Goal: Transaction & Acquisition: Purchase product/service

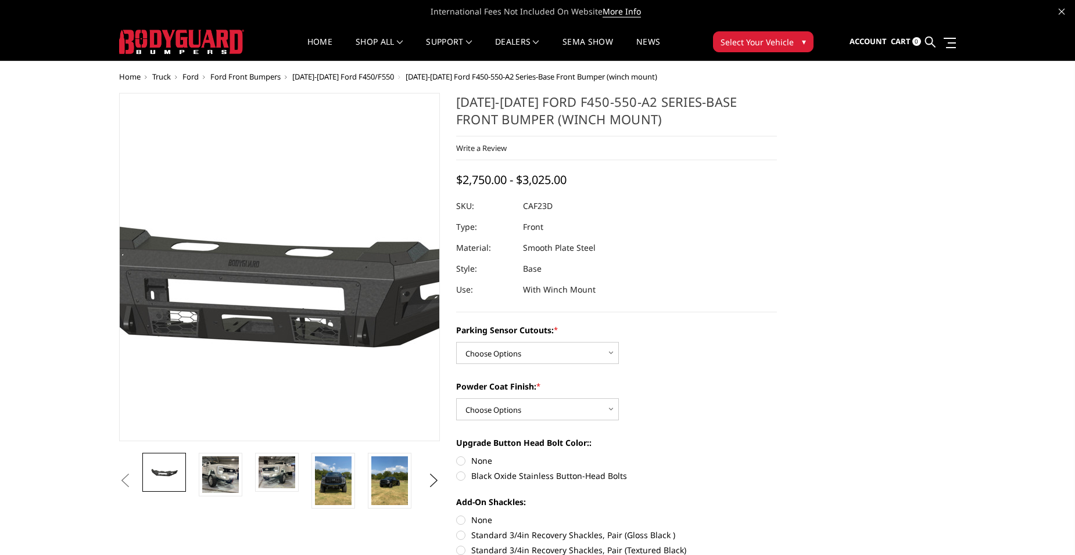
click at [274, 137] on img at bounding box center [287, 268] width 744 height 348
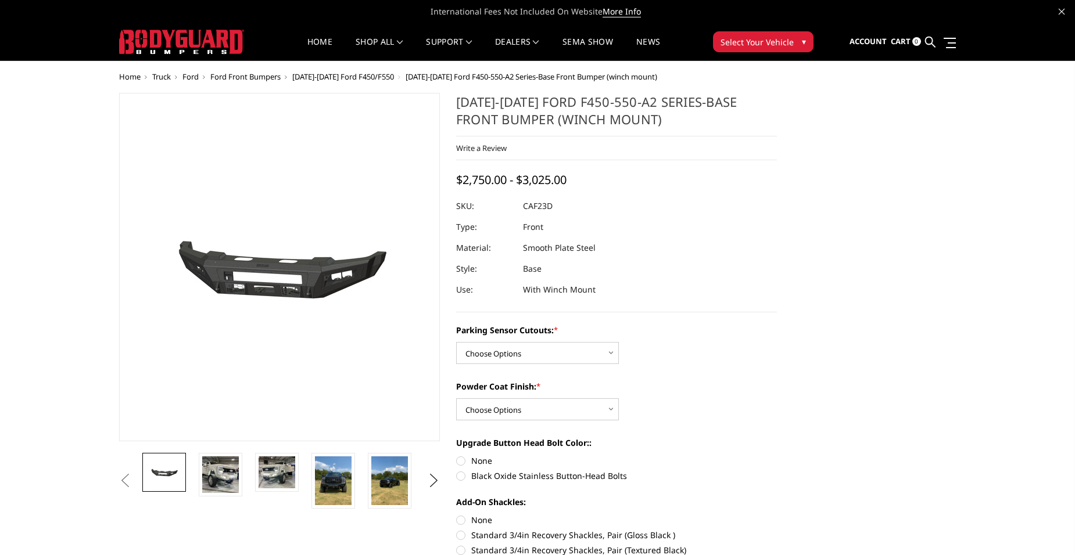
click at [365, 77] on span "[DATE]-[DATE] Ford F450/F550" at bounding box center [343, 76] width 102 height 10
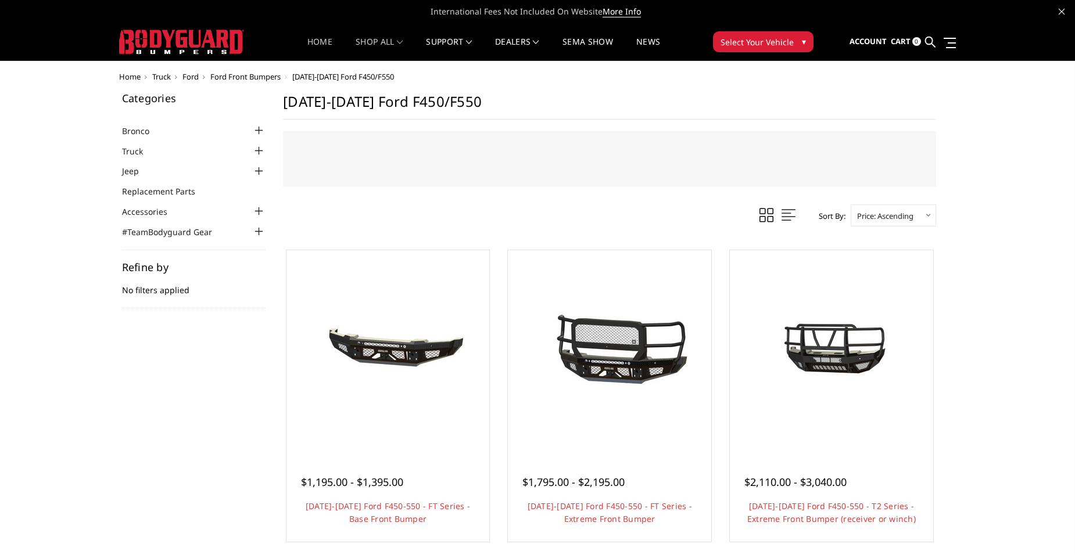
click at [311, 44] on link "Home" at bounding box center [319, 49] width 25 height 23
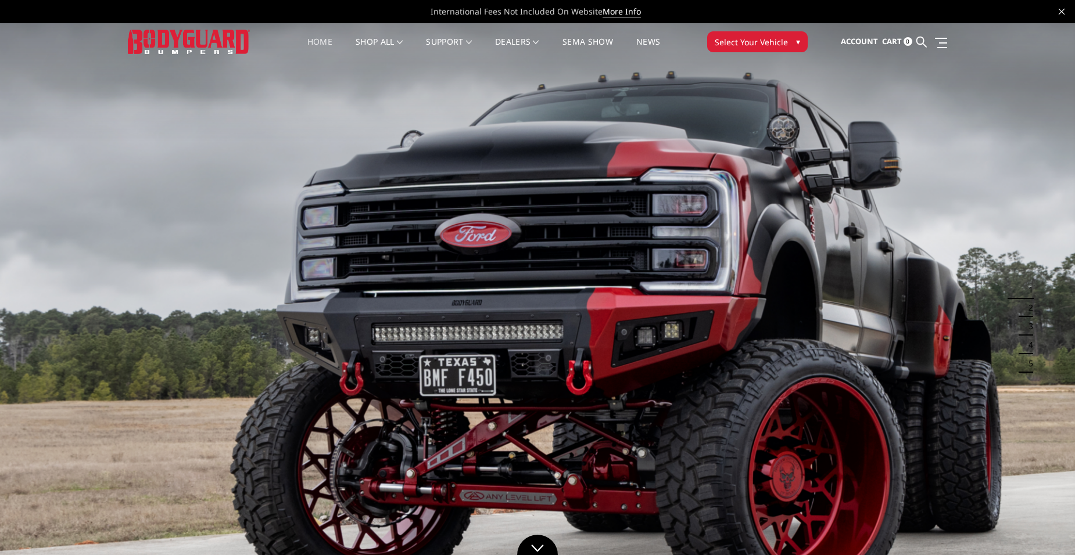
click at [796, 40] on span "▾" at bounding box center [798, 41] width 4 height 12
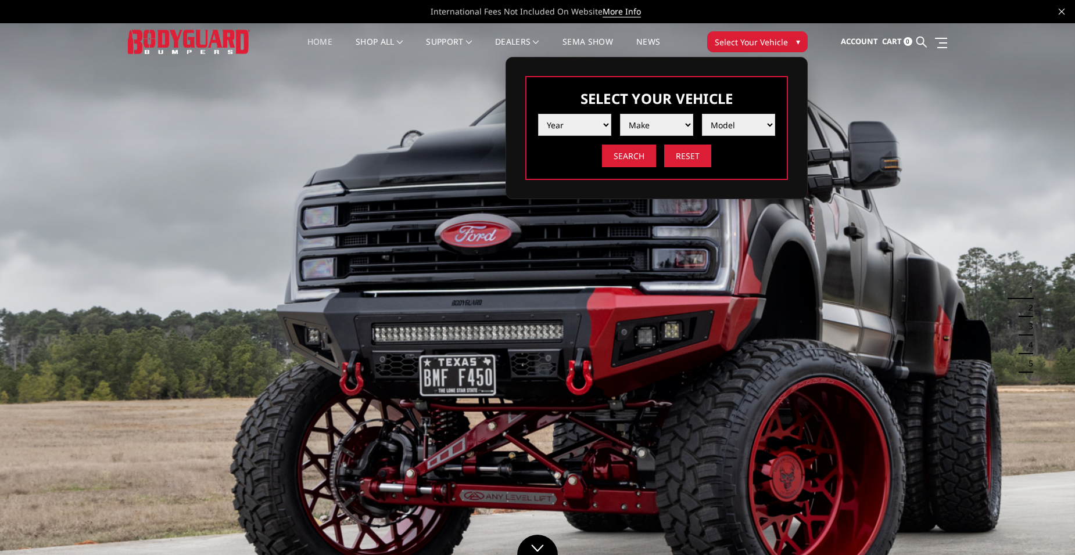
click at [605, 124] on select "Year 2025 2024 2023 2022 2021 2020 2019 2018 2017 2016 2015 2014 2013 2012 2011…" at bounding box center [574, 125] width 73 height 22
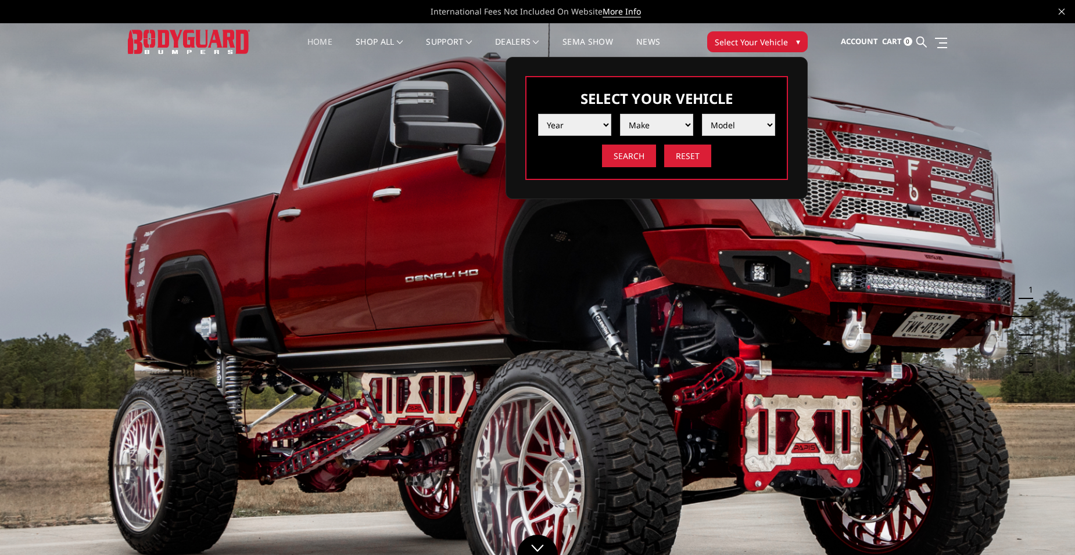
select select "yr_2025"
click at [538, 114] on select "Year 2025 2024 2023 2022 2021 2020 2019 2018 2017 2016 2015 2014 2013 2012 2011…" at bounding box center [574, 125] width 73 height 22
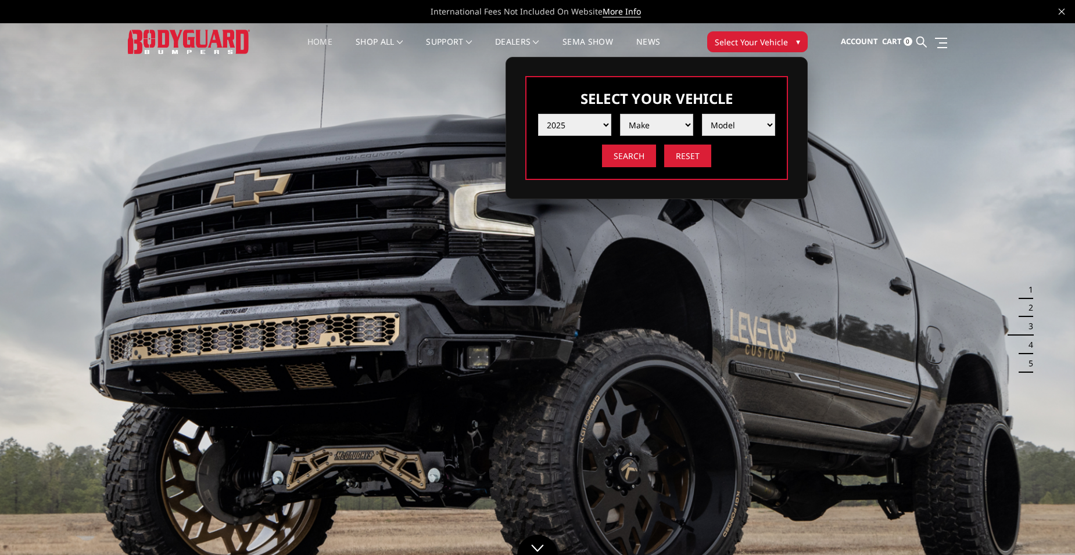
click at [686, 120] on select "Make Chevrolet Ford GMC Ram Toyota" at bounding box center [656, 125] width 73 height 22
select select "mk_ford"
click at [620, 114] on select "Make Chevrolet Ford GMC Ram Toyota" at bounding box center [656, 125] width 73 height 22
click at [767, 121] on select "Model F150 F150 Raptor F250 / F350 F450 F550" at bounding box center [738, 125] width 73 height 22
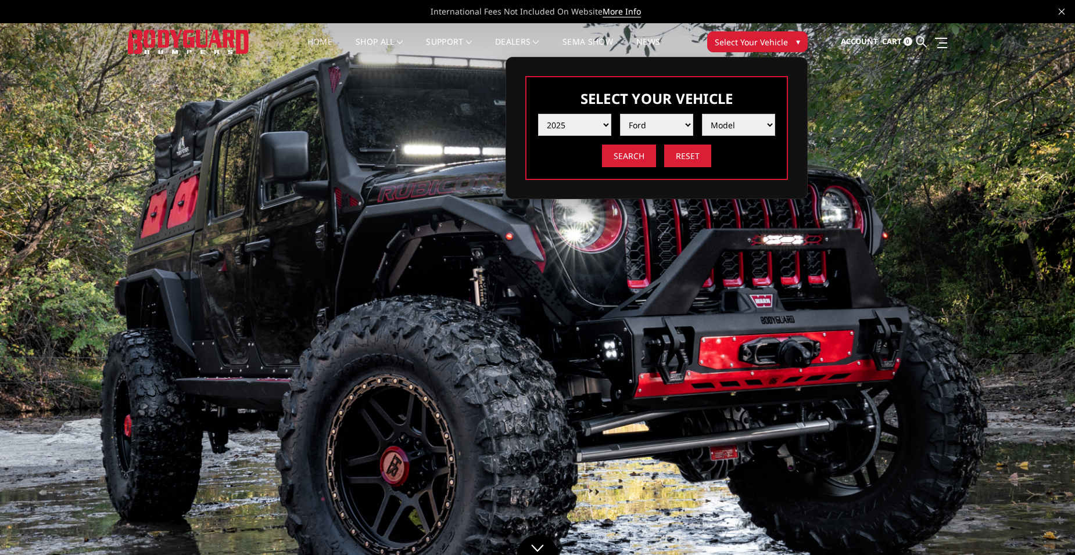
select select "md_f550"
click at [702, 114] on select "Model F150 F150 Raptor F250 / F350 F450 F550" at bounding box center [738, 125] width 73 height 22
click at [636, 154] on input "Search" at bounding box center [629, 156] width 54 height 23
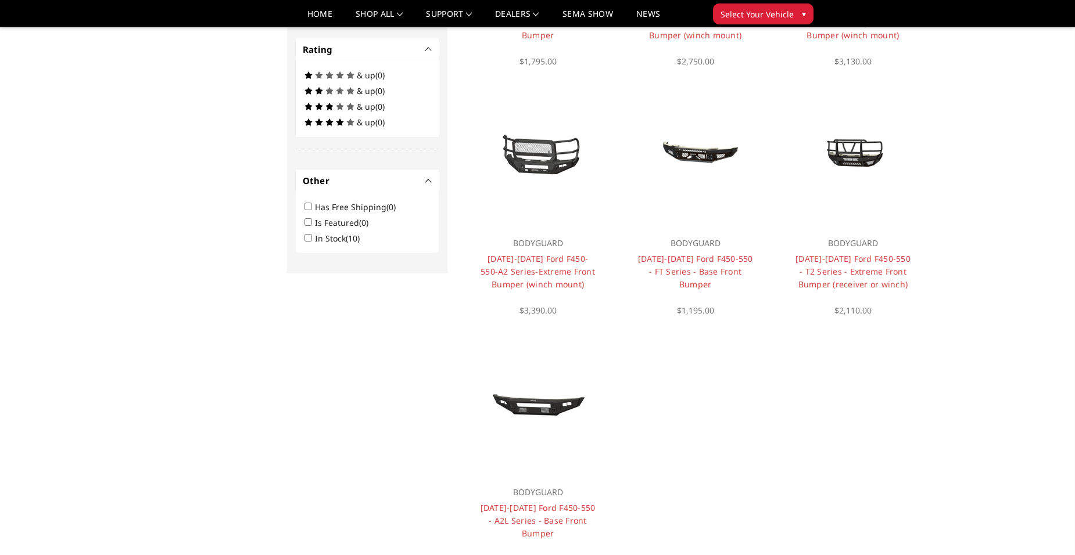
scroll to position [523, 0]
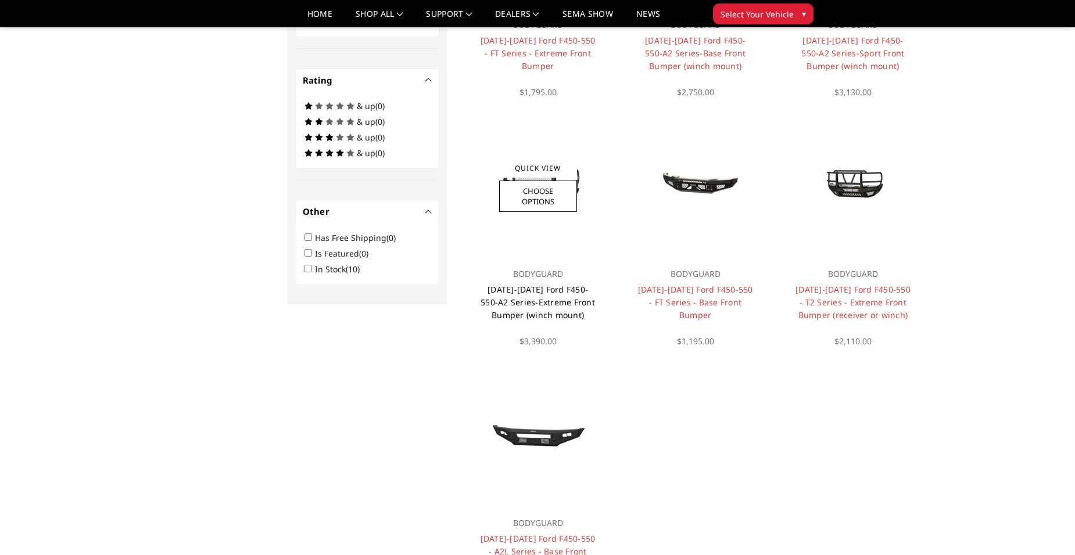
click at [540, 304] on link "[DATE]-[DATE] Ford F450-550-A2 Series-Extreme Front Bumper (winch mount)" at bounding box center [538, 302] width 114 height 37
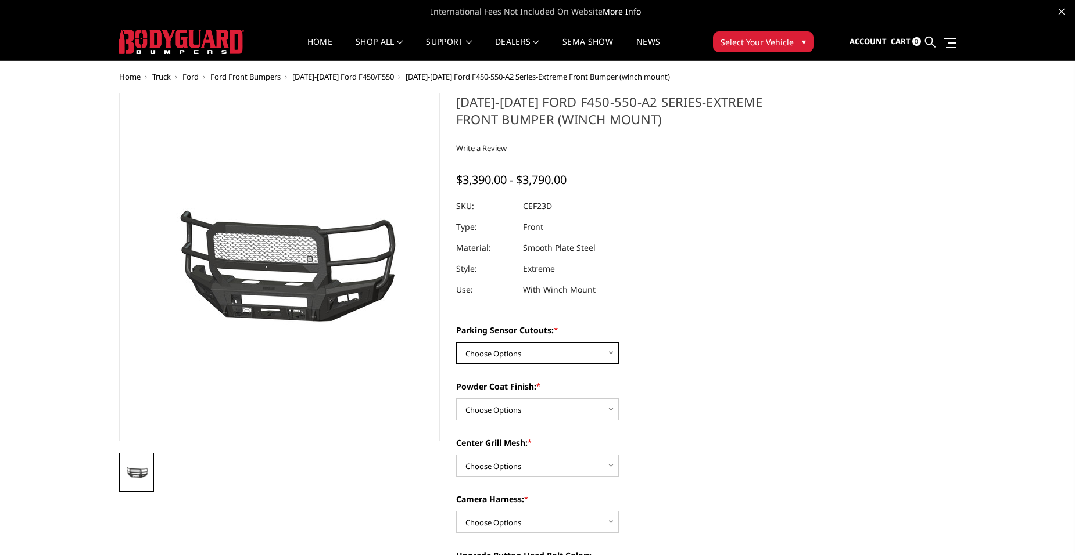
click at [608, 350] on select "Choose Options No-Without Parking Sensor Cutouts Yes-With Parking Sensor Cutouts" at bounding box center [537, 353] width 163 height 22
select select "2428"
click at [456, 342] on select "Choose Options No-Without Parking Sensor Cutouts Yes-With Parking Sensor Cutouts" at bounding box center [537, 353] width 163 height 22
click at [611, 408] on select "Choose Options Bare Metal Textured Black Powder Coat" at bounding box center [537, 410] width 163 height 22
select select "2431"
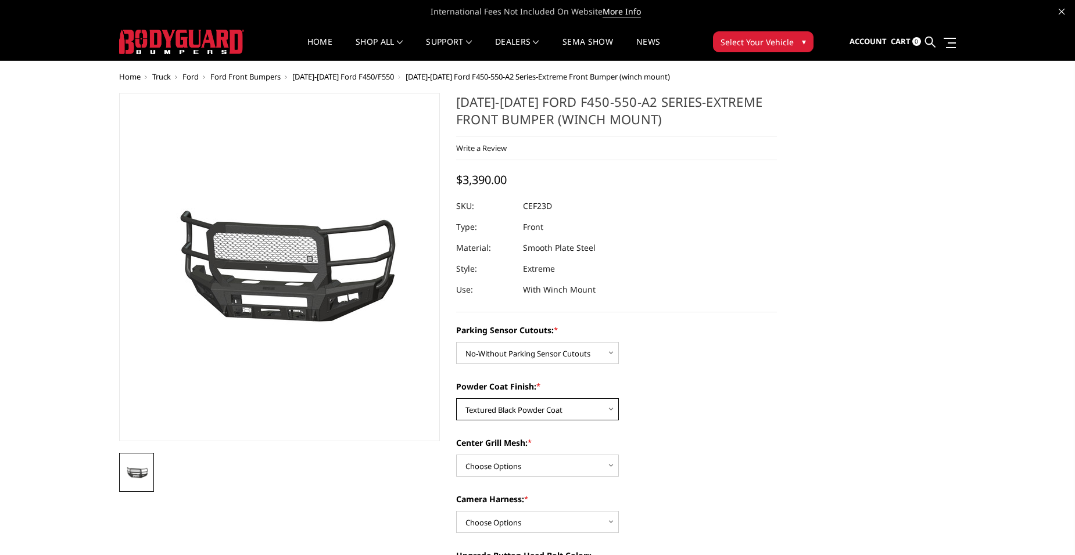
click at [456, 399] on select "Choose Options Bare Metal Textured Black Powder Coat" at bounding box center [537, 410] width 163 height 22
click at [609, 463] on select "Choose Options With Center Grill Mesh Without Center Grill Mesh" at bounding box center [537, 466] width 163 height 22
select select "2432"
click at [456, 455] on select "Choose Options With Center Grill Mesh Without Center Grill Mesh" at bounding box center [537, 466] width 163 height 22
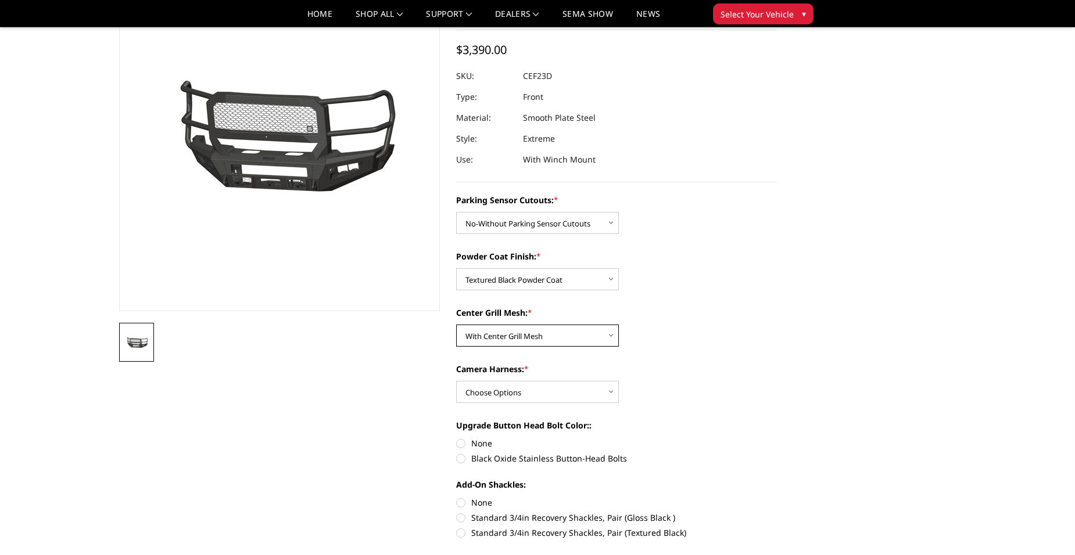
scroll to position [116, 0]
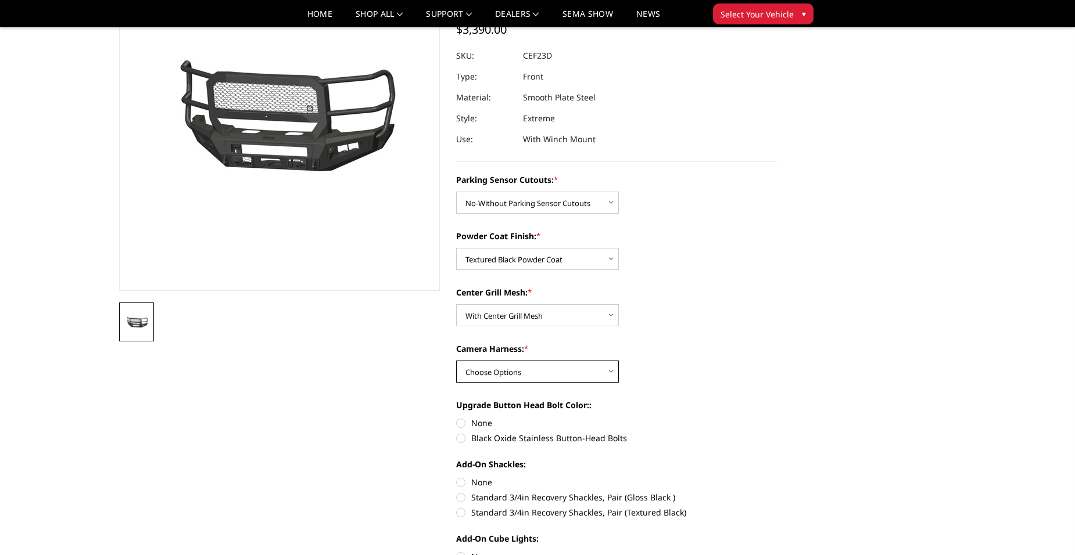
click at [609, 371] on select "Choose Options WITH Camera Harness WITHOUT Camera Harness" at bounding box center [537, 372] width 163 height 22
select select "2434"
click at [456, 361] on select "Choose Options WITH Camera Harness WITHOUT Camera Harness" at bounding box center [537, 372] width 163 height 22
drag, startPoint x: 466, startPoint y: 439, endPoint x: 482, endPoint y: 436, distance: 16.4
click at [469, 438] on label "Black Oxide Stainless Button-Head Bolts" at bounding box center [616, 438] width 321 height 12
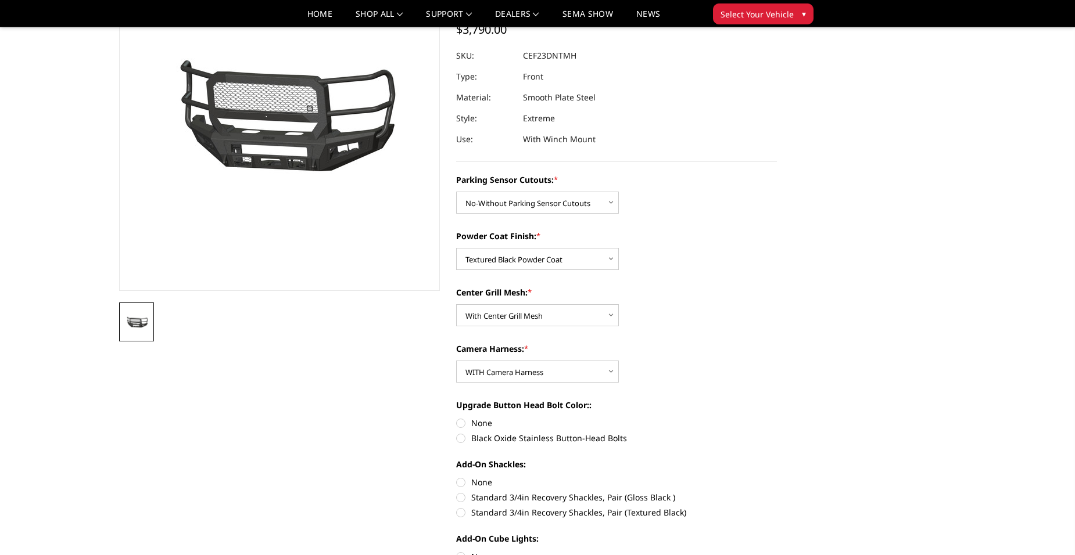
click at [777, 418] on input "Black Oxide Stainless Button-Head Bolts" at bounding box center [777, 417] width 1 height 1
radio input "true"
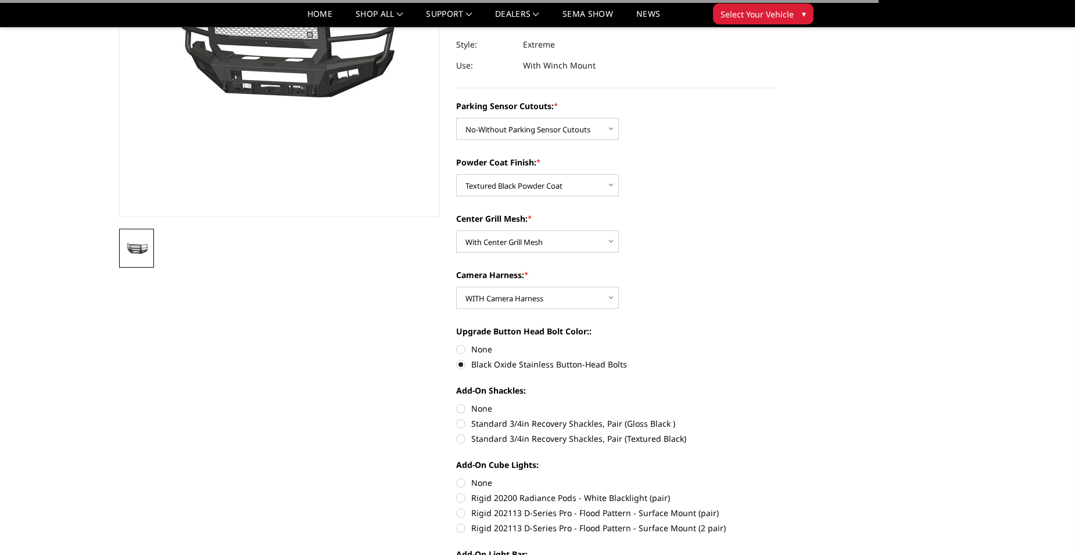
scroll to position [232, 0]
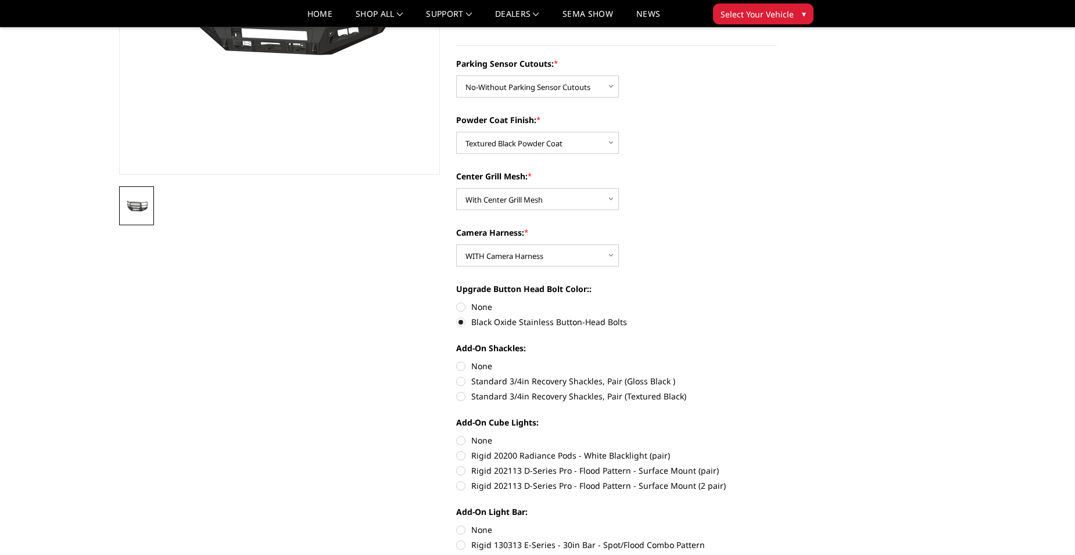
click at [461, 397] on label "Standard 3/4in Recovery Shackles, Pair (Textured Black)" at bounding box center [616, 396] width 321 height 12
click at [777, 376] on input "Standard 3/4in Recovery Shackles, Pair (Textured Black)" at bounding box center [777, 375] width 1 height 1
radio input "true"
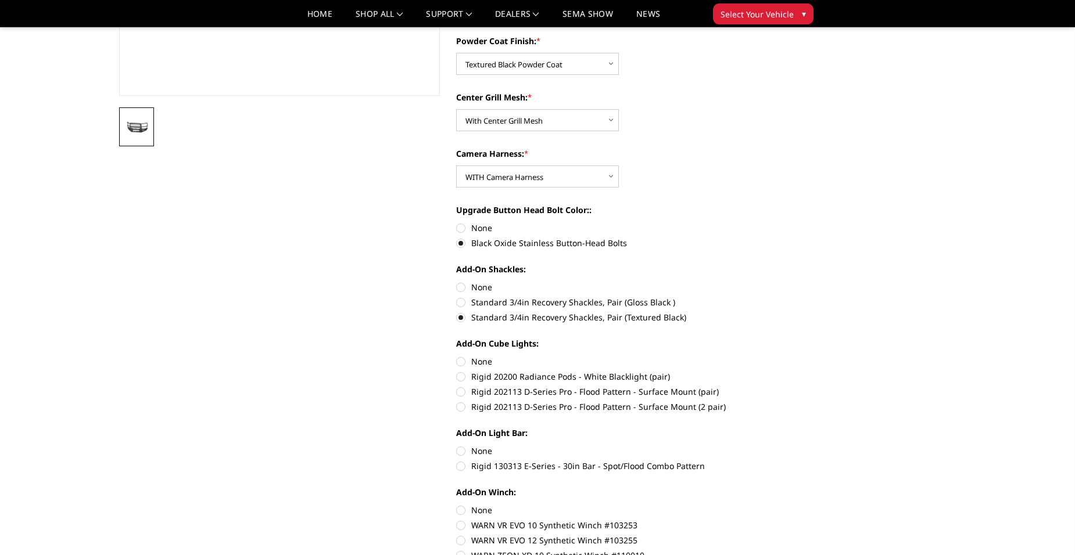
scroll to position [349, 0]
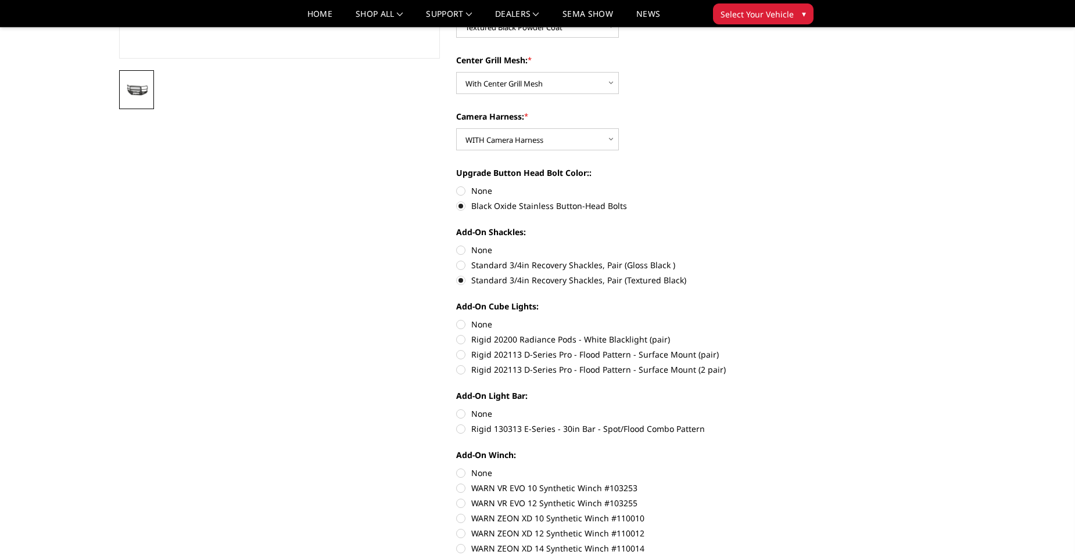
click at [464, 368] on label "Rigid 202113 D-Series Pro - Flood Pattern - Surface Mount (2 pair)" at bounding box center [616, 370] width 321 height 12
click at [777, 349] on input "Rigid 202113 D-Series Pro - Flood Pattern - Surface Mount (2 pair)" at bounding box center [777, 349] width 1 height 1
radio input "true"
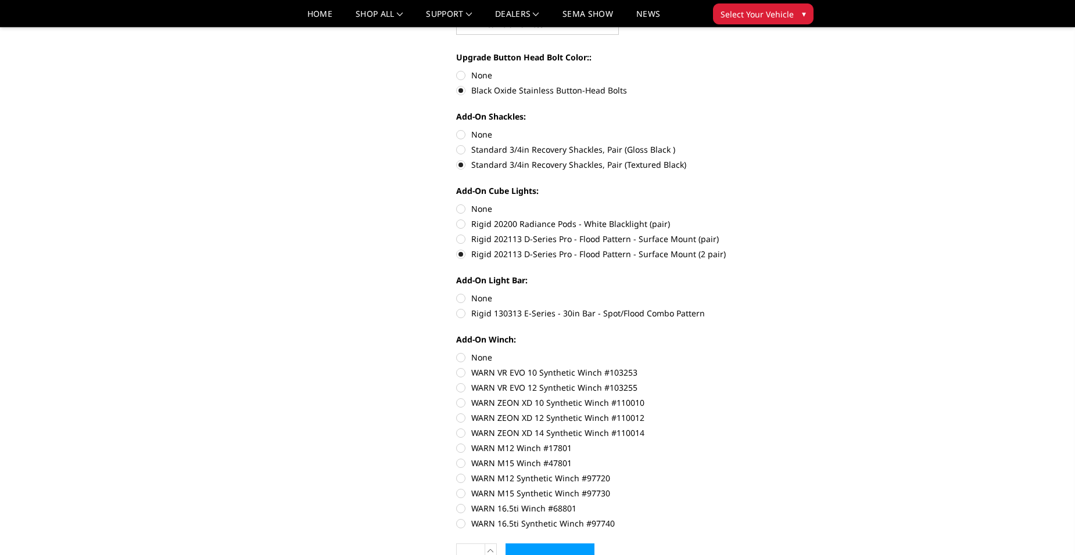
scroll to position [465, 0]
click at [535, 445] on label "WARN M12 Winch #17801" at bounding box center [616, 448] width 321 height 12
click at [777, 427] on input "WARN M12 Winch #17801" at bounding box center [777, 426] width 1 height 1
radio input "true"
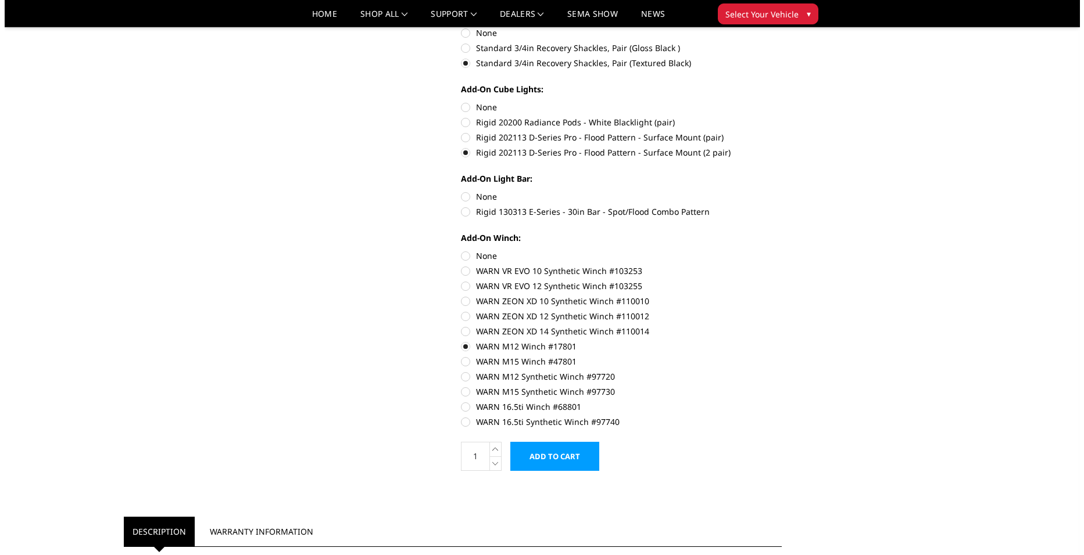
scroll to position [581, 0]
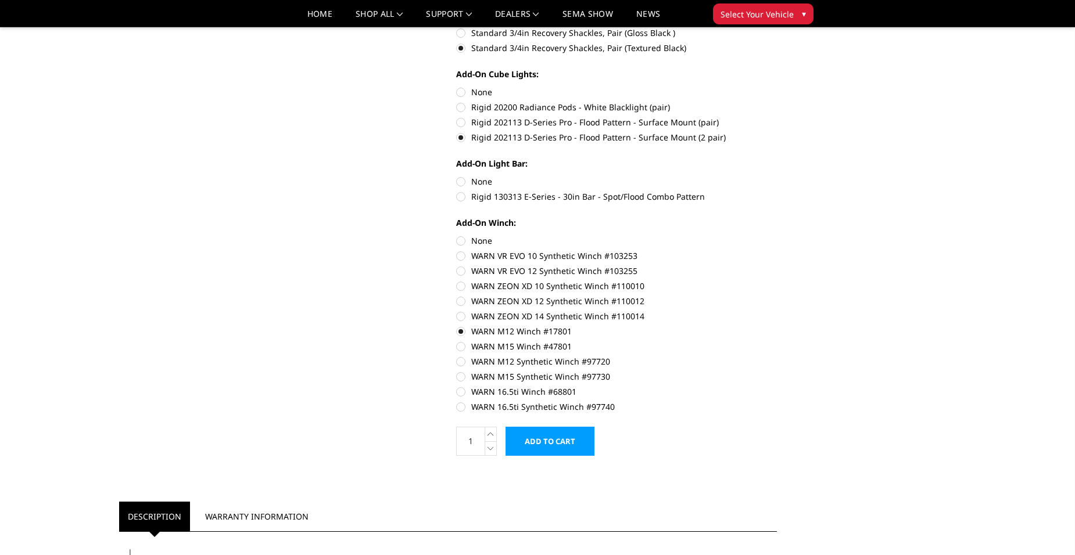
click at [560, 446] on input "Add to Cart" at bounding box center [550, 441] width 89 height 29
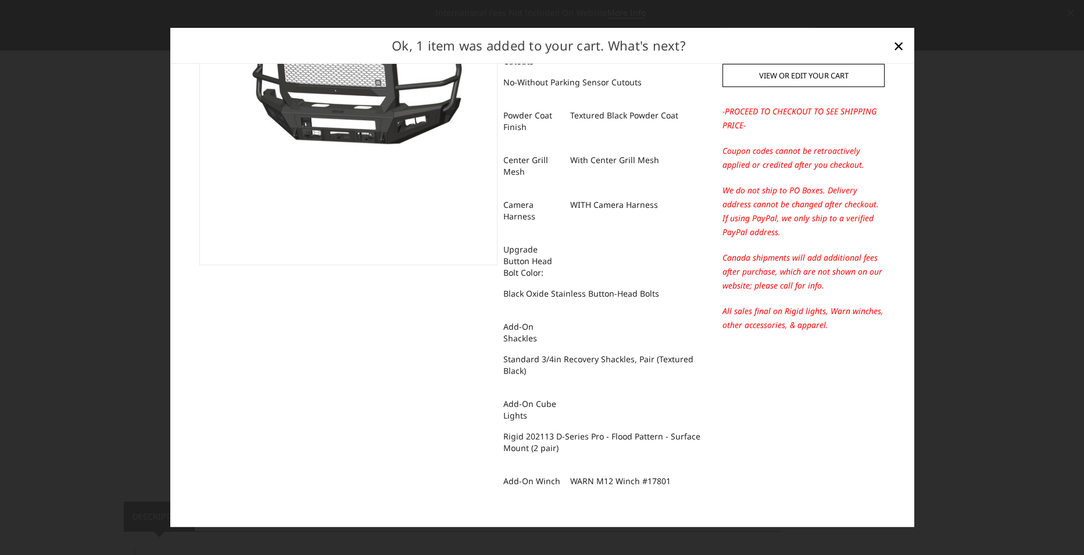
scroll to position [0, 0]
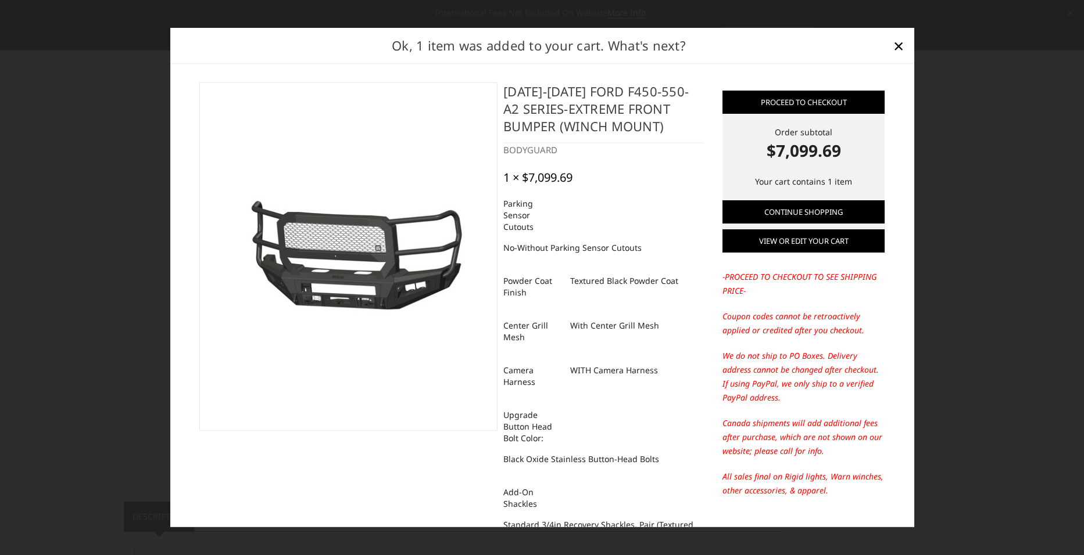
click at [818, 245] on link "View or edit your cart" at bounding box center [803, 241] width 162 height 23
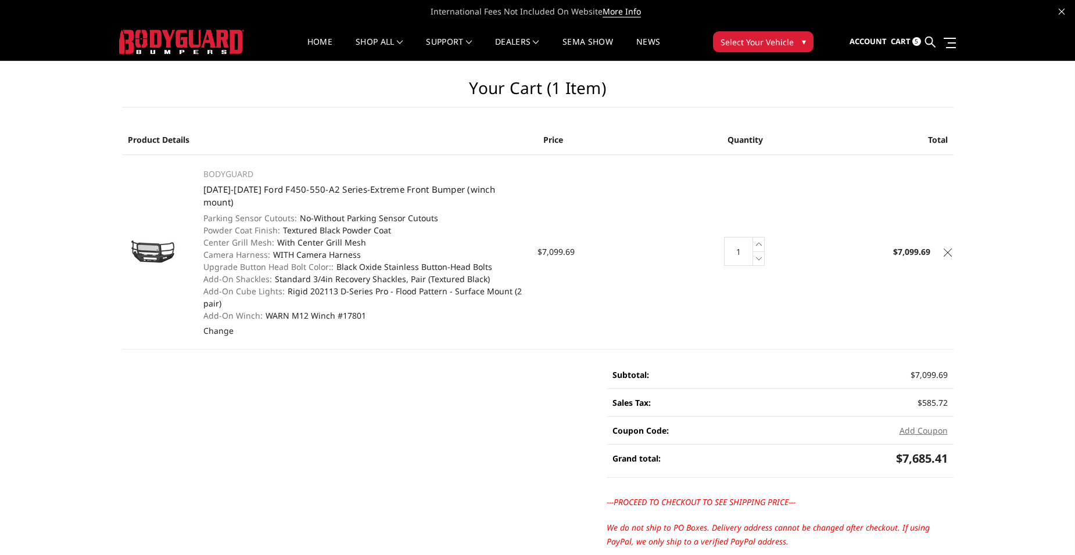
click at [149, 243] on img at bounding box center [151, 251] width 58 height 27
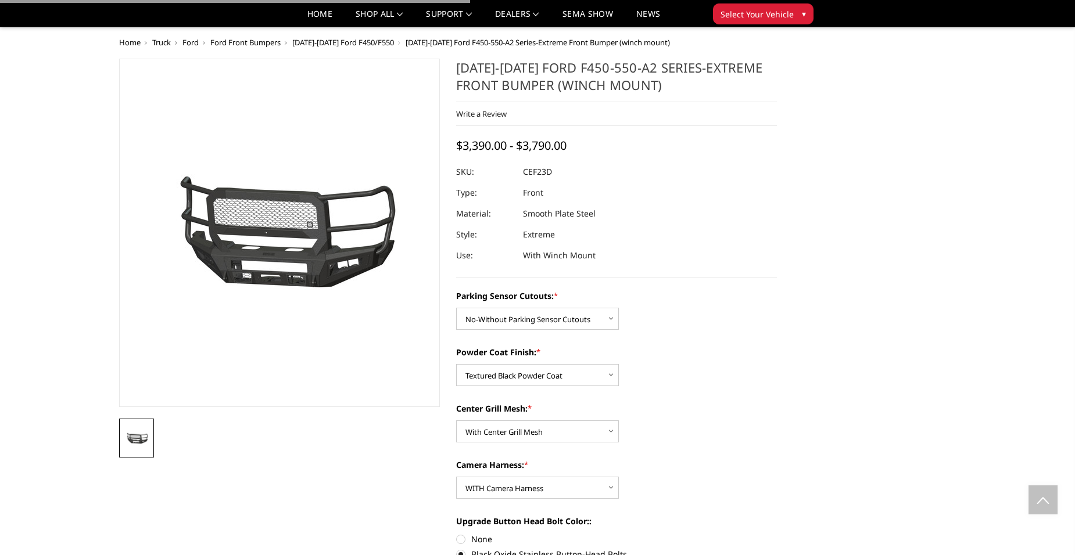
select select "2428"
select select "2431"
select select "2432"
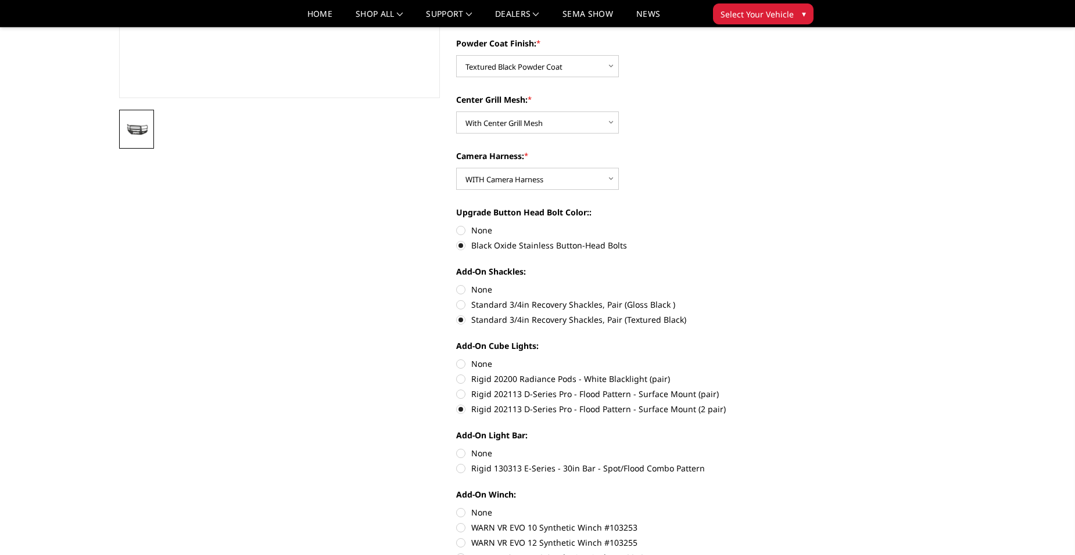
scroll to position [291, 0]
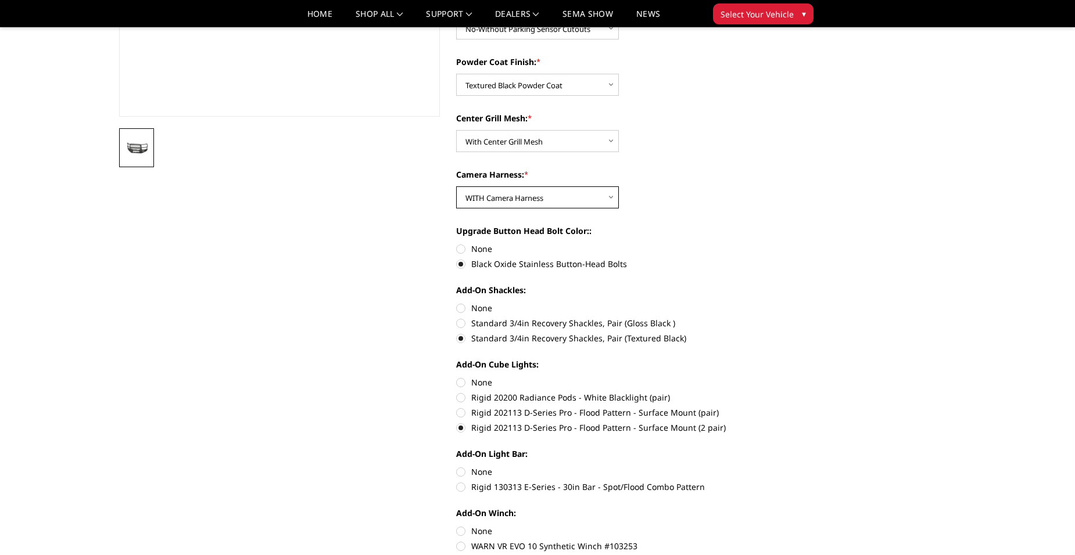
click at [616, 201] on select "Choose Options WITH Camera Harness WITHOUT Camera Harness" at bounding box center [537, 198] width 163 height 22
select select "2435"
click at [456, 187] on select "Choose Options WITH Camera Harness WITHOUT Camera Harness" at bounding box center [537, 198] width 163 height 22
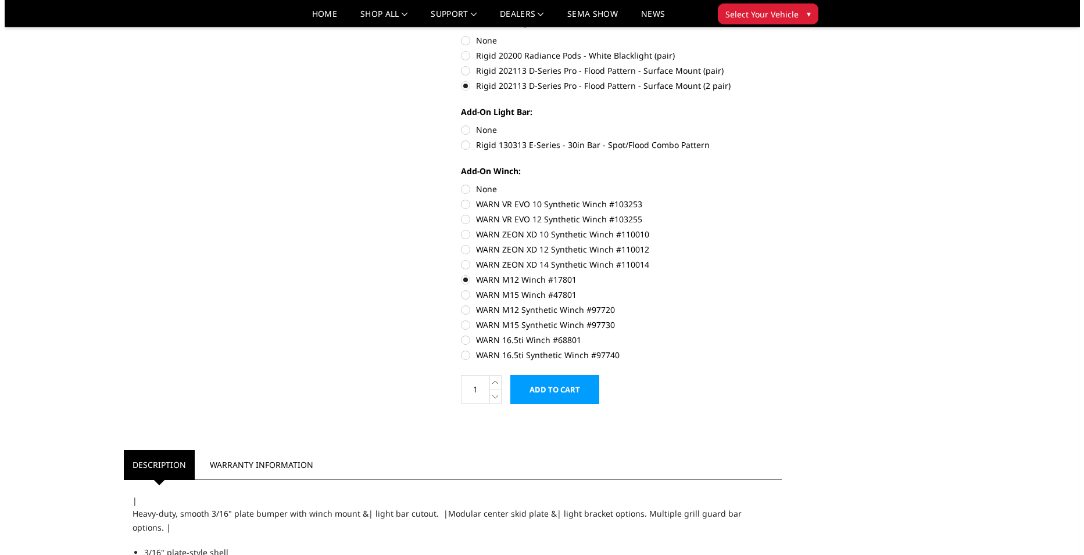
scroll to position [639, 0]
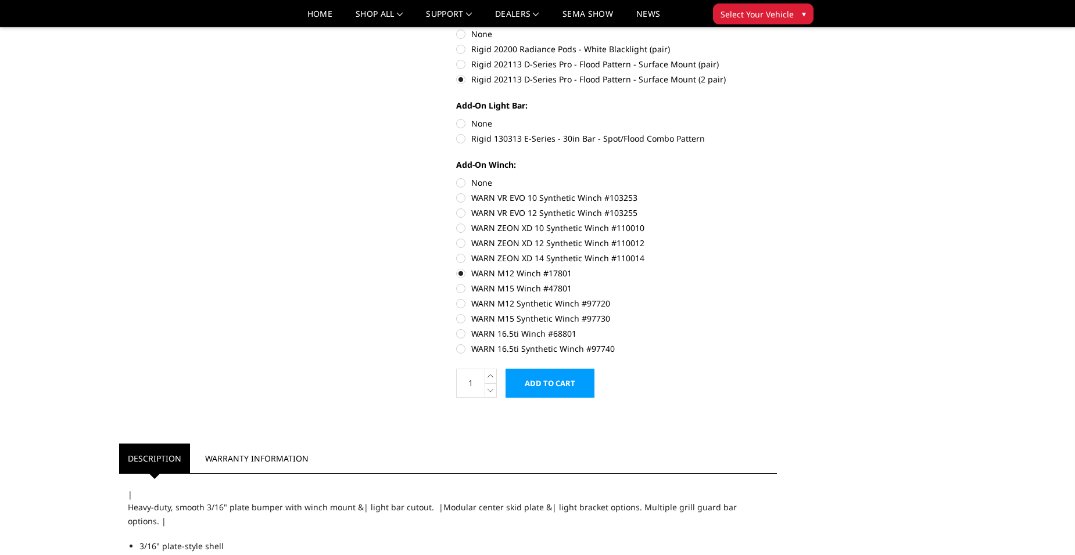
click at [547, 389] on input "Add to Cart" at bounding box center [550, 383] width 89 height 29
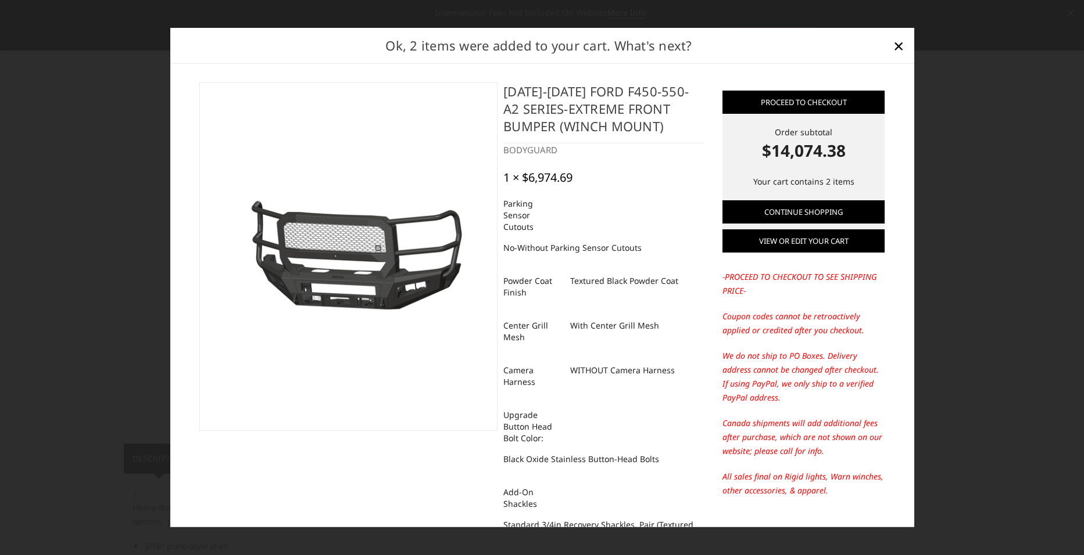
click at [780, 243] on link "View or edit your cart" at bounding box center [803, 241] width 162 height 23
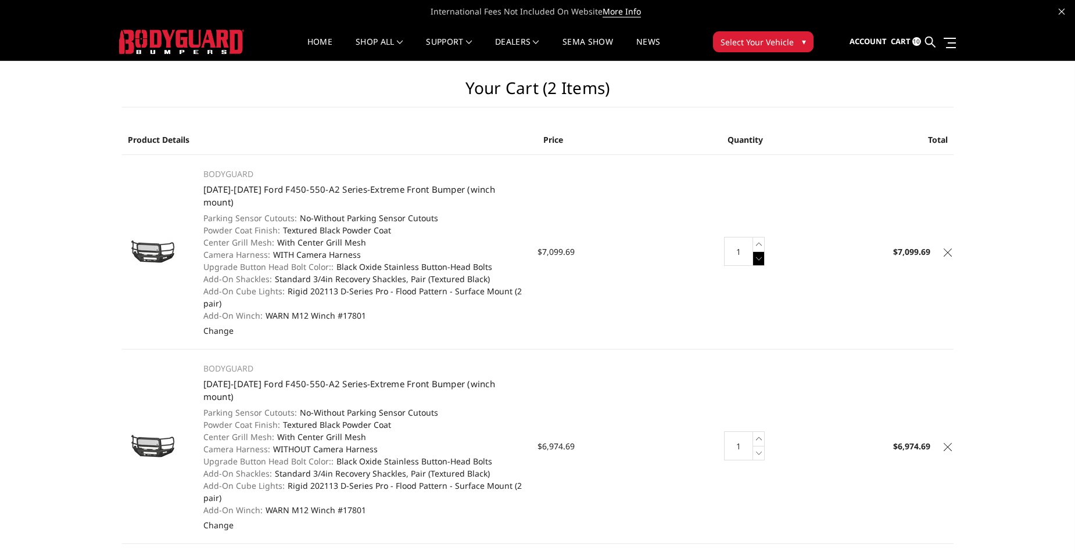
click at [762, 255] on icon at bounding box center [759, 259] width 12 height 15
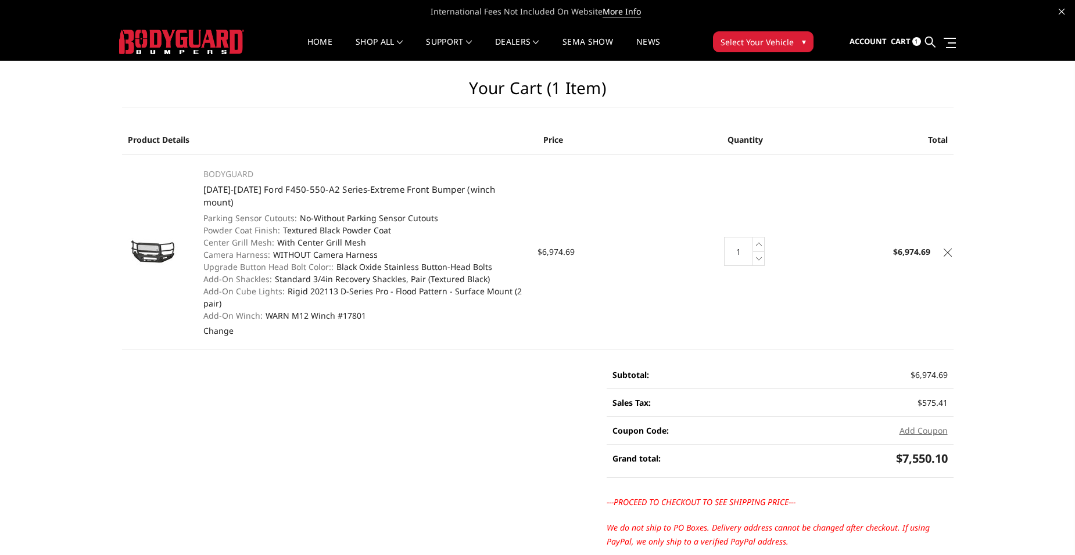
click at [167, 246] on img at bounding box center [151, 251] width 58 height 27
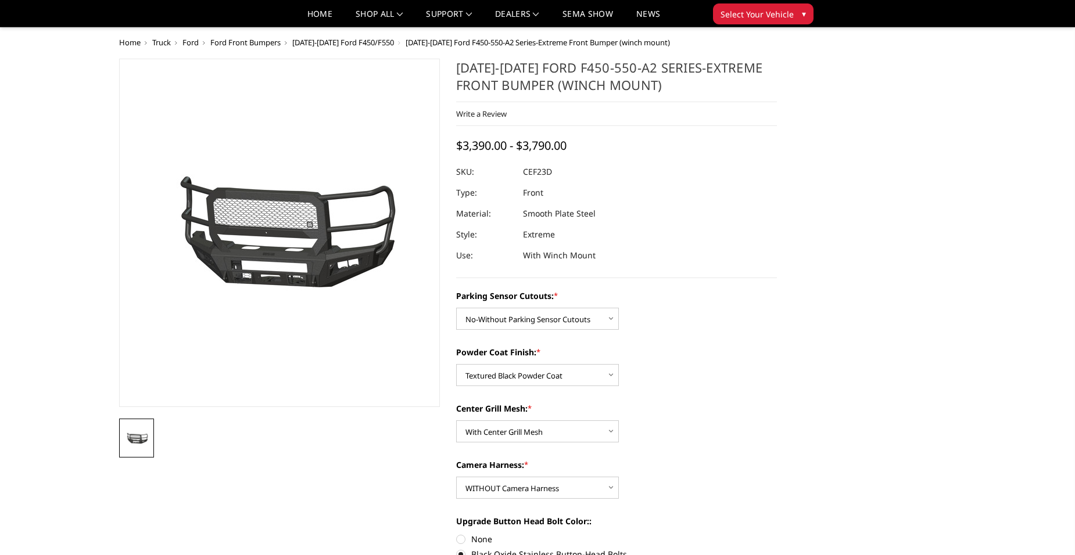
select select "2428"
select select "2431"
select select "2432"
select select "2435"
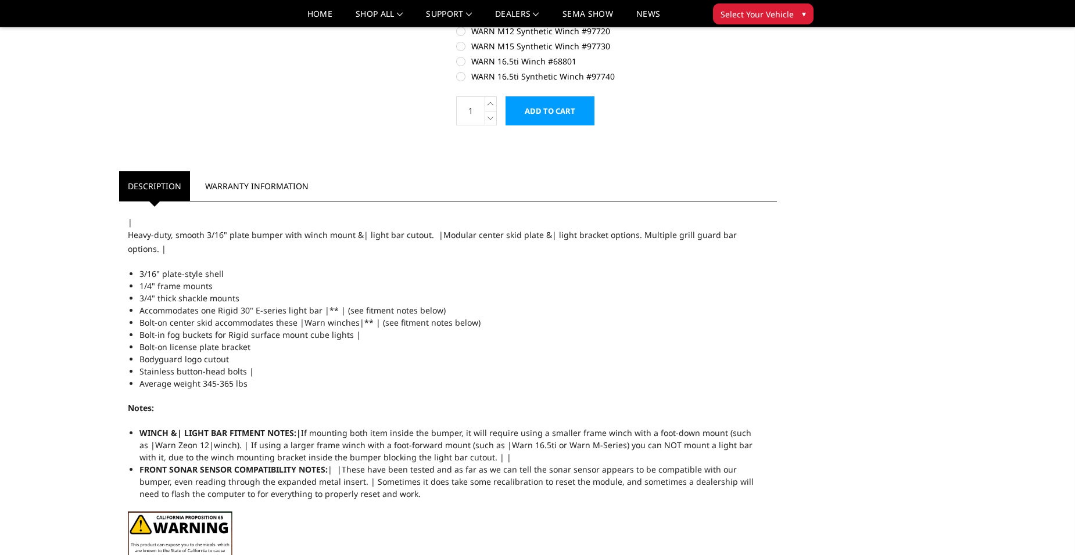
scroll to position [930, 0]
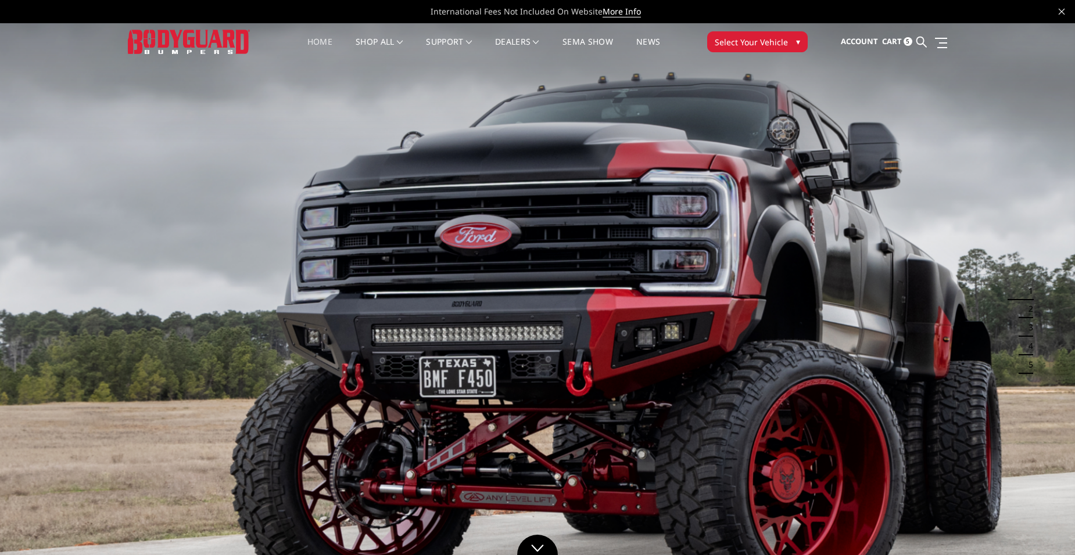
click at [800, 41] on span "▾" at bounding box center [798, 41] width 4 height 12
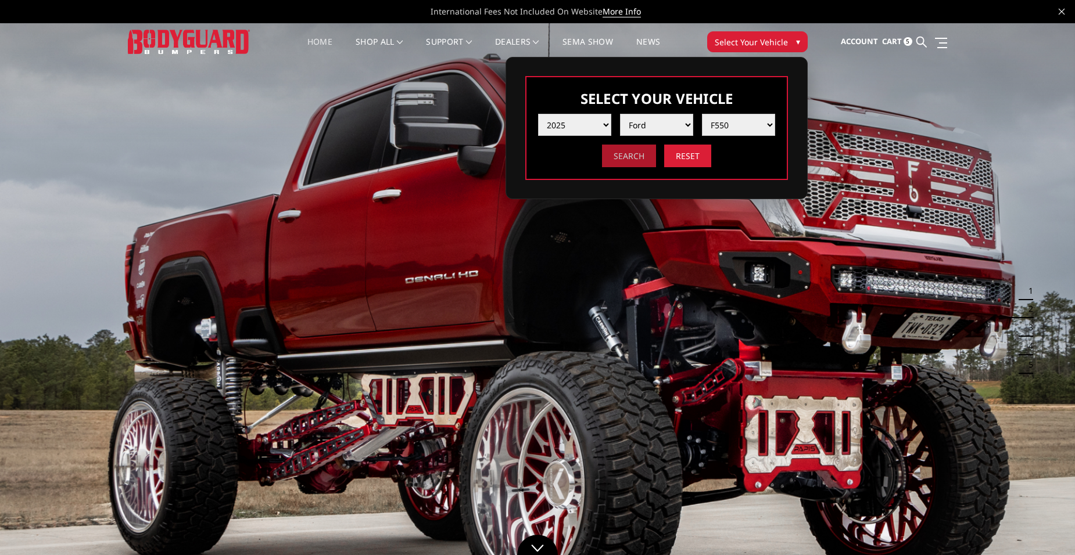
click at [631, 157] on input "Search" at bounding box center [629, 156] width 54 height 23
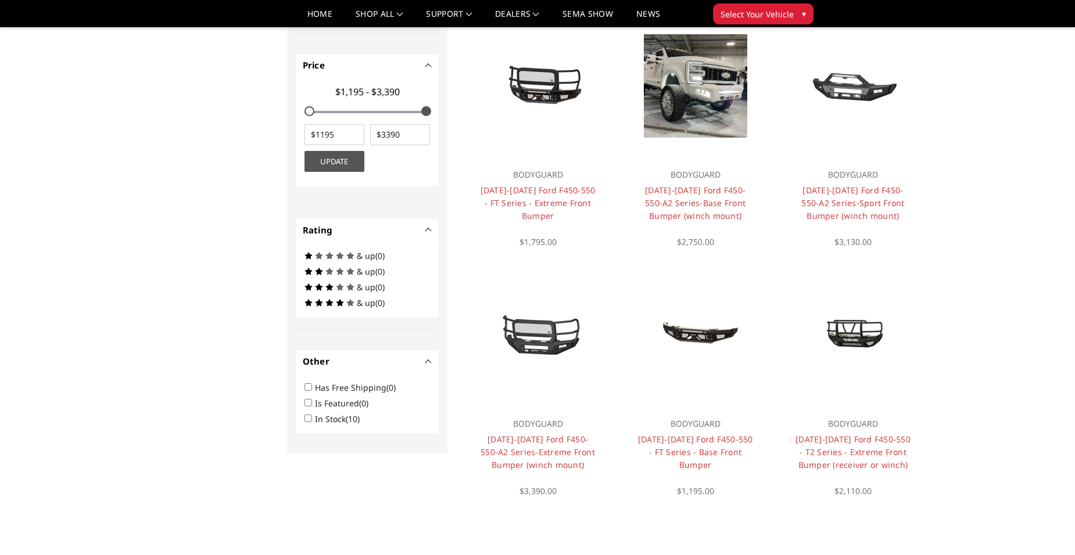
scroll to position [383, 0]
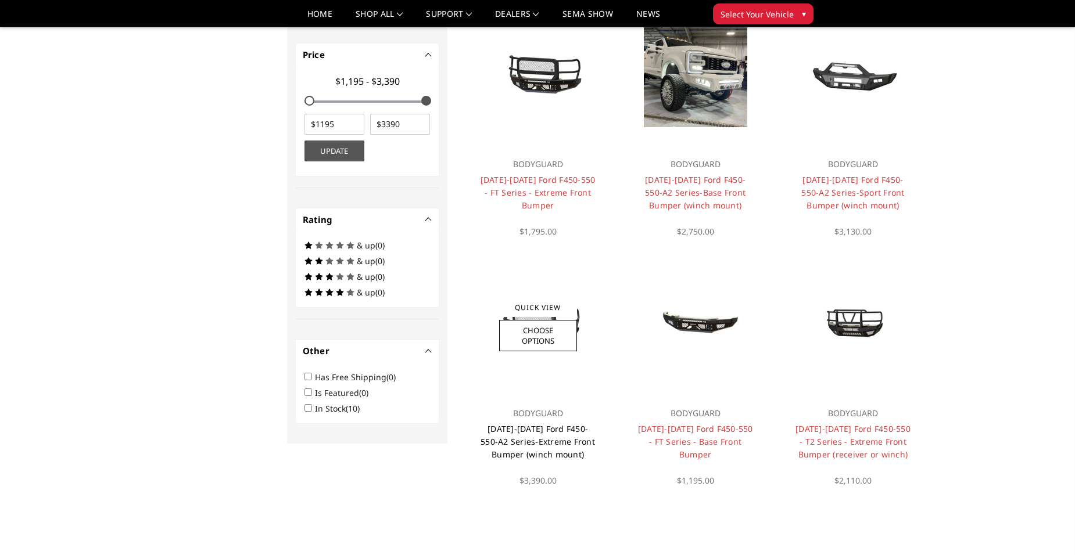
click at [563, 438] on link "2023-2025 Ford F450-550-A2 Series-Extreme Front Bumper (winch mount)" at bounding box center [538, 442] width 114 height 37
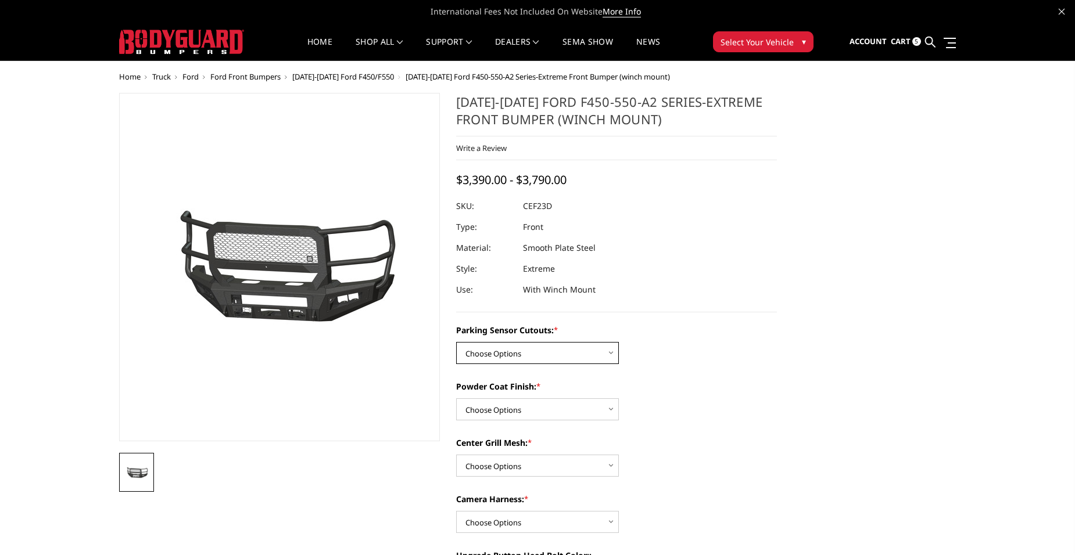
click at [614, 351] on select "Choose Options No-Without Parking Sensor Cutouts Yes-With Parking Sensor Cutouts" at bounding box center [537, 353] width 163 height 22
select select "2428"
click at [456, 342] on select "Choose Options No-Without Parking Sensor Cutouts Yes-With Parking Sensor Cutouts" at bounding box center [537, 353] width 163 height 22
click at [615, 409] on select "Choose Options Bare Metal Textured Black Powder Coat" at bounding box center [537, 410] width 163 height 22
select select "2431"
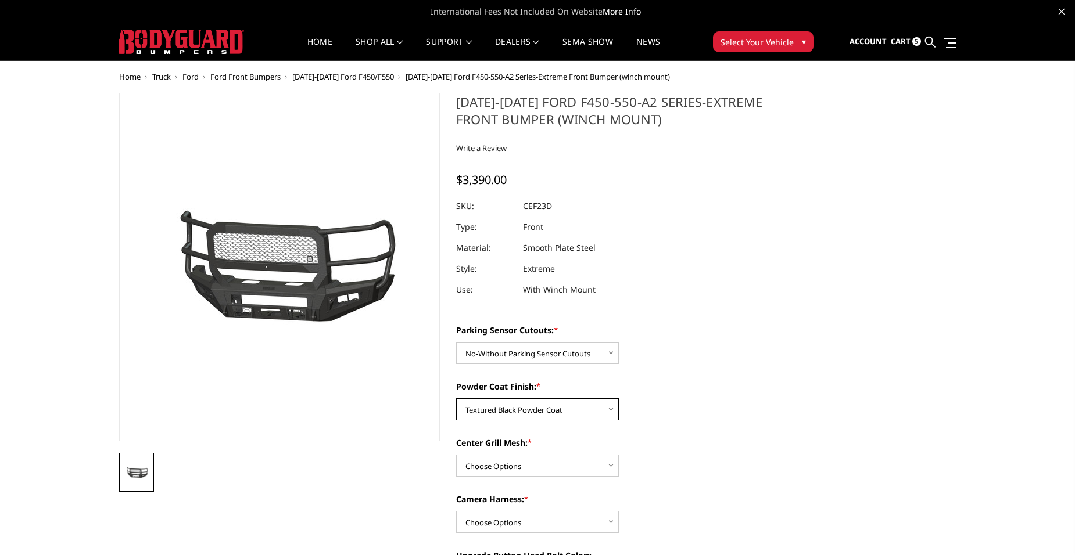
click at [456, 399] on select "Choose Options Bare Metal Textured Black Powder Coat" at bounding box center [537, 410] width 163 height 22
click at [611, 466] on select "Choose Options With Center Grill Mesh Without Center Grill Mesh" at bounding box center [537, 466] width 163 height 22
select select "2432"
click at [456, 455] on select "Choose Options With Center Grill Mesh Without Center Grill Mesh" at bounding box center [537, 466] width 163 height 22
click at [614, 524] on select "Choose Options WITH Camera Harness WITHOUT Camera Harness" at bounding box center [537, 522] width 163 height 22
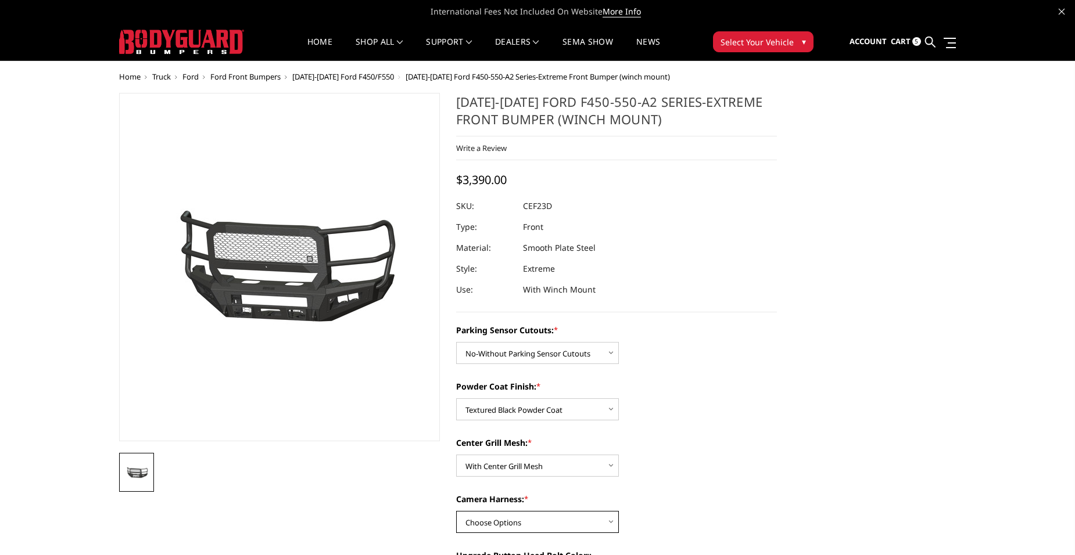
select select "2435"
click at [456, 511] on select "Choose Options WITH Camera Harness WITHOUT Camera Harness" at bounding box center [537, 522] width 163 height 22
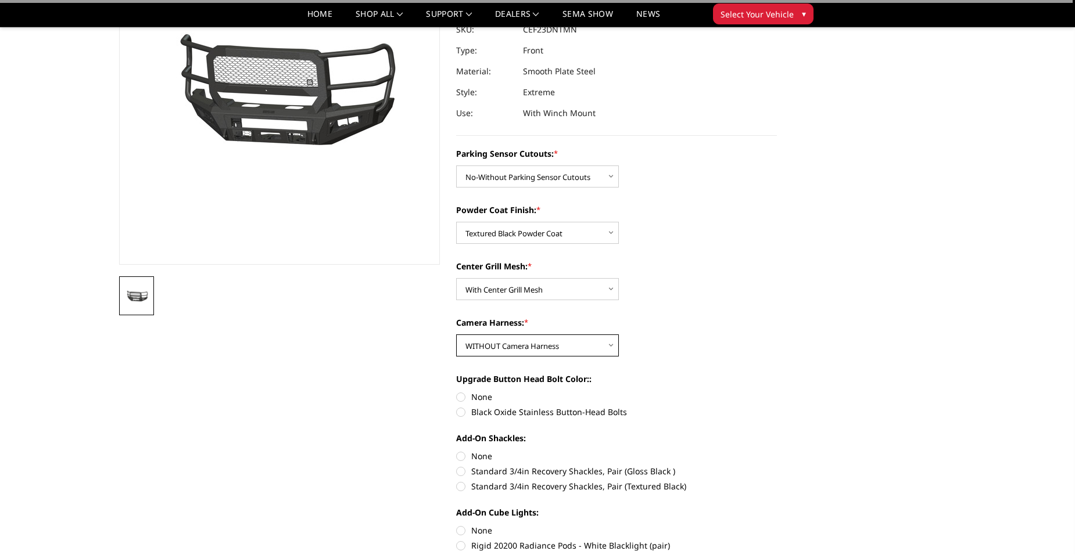
scroll to position [174, 0]
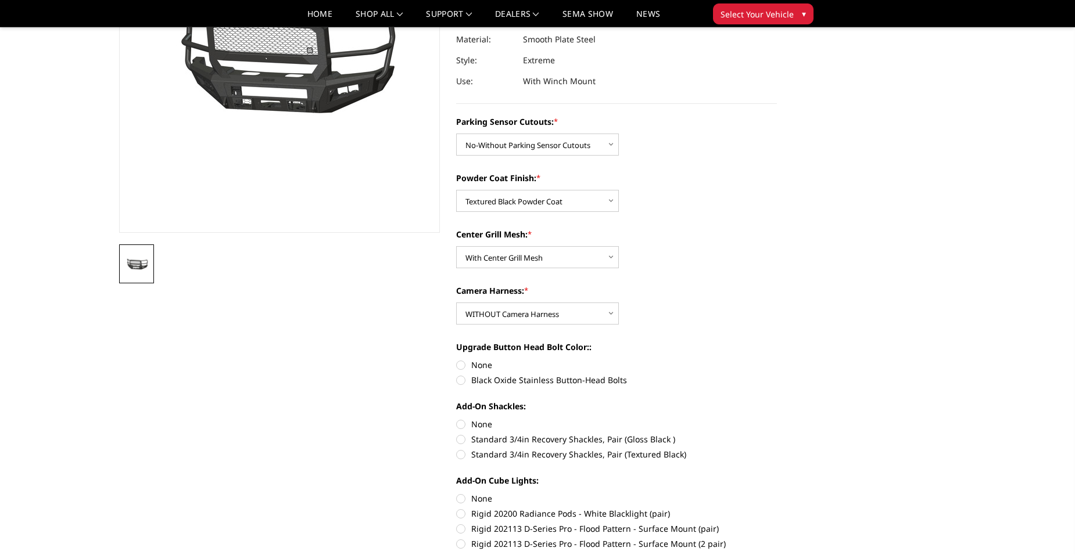
drag, startPoint x: 487, startPoint y: 378, endPoint x: 502, endPoint y: 409, distance: 34.3
click at [487, 379] on label "Black Oxide Stainless Button-Head Bolts" at bounding box center [616, 380] width 321 height 12
click at [777, 360] on input "Black Oxide Stainless Button-Head Bolts" at bounding box center [777, 359] width 1 height 1
radio input "true"
click at [470, 458] on label "Standard 3/4in Recovery Shackles, Pair (Textured Black)" at bounding box center [616, 455] width 321 height 12
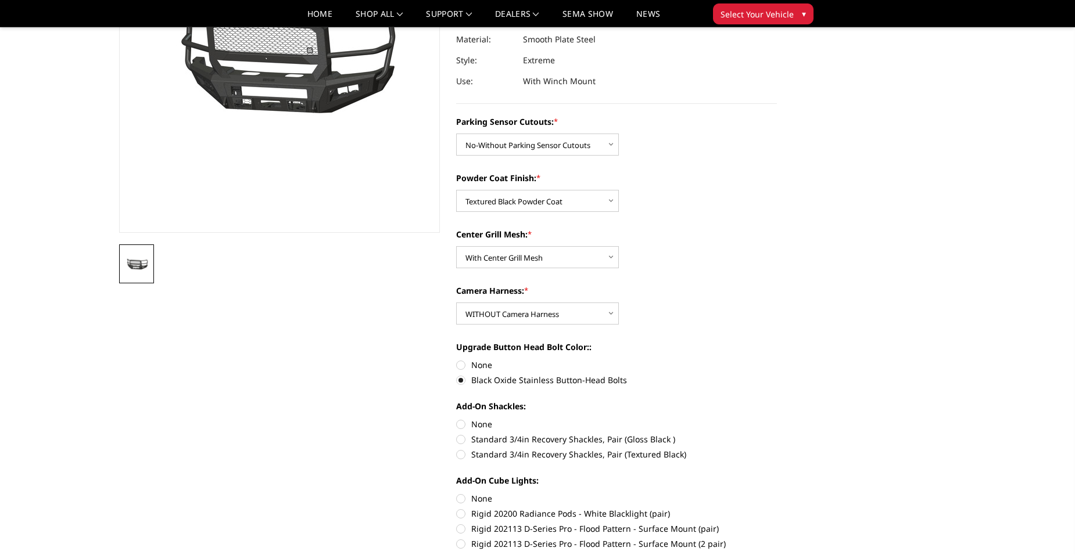
click at [777, 434] on input "Standard 3/4in Recovery Shackles, Pair (Textured Black)" at bounding box center [777, 433] width 1 height 1
radio input "true"
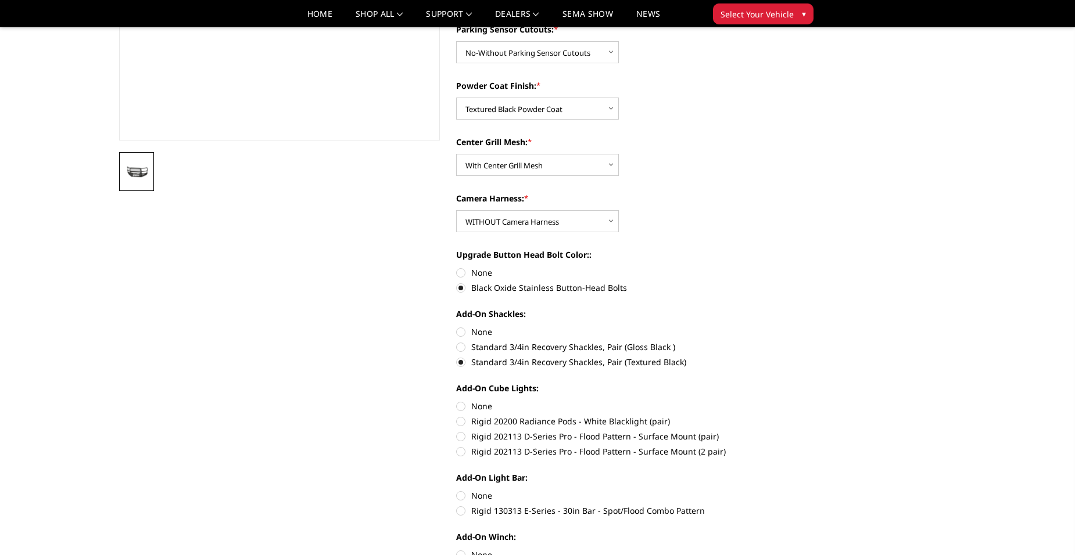
scroll to position [291, 0]
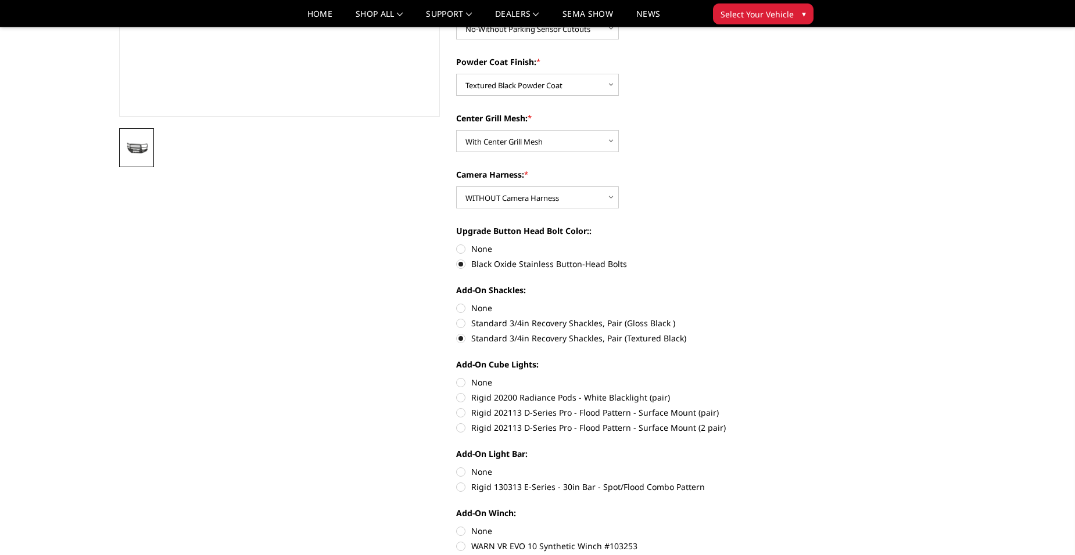
click at [461, 429] on label "Rigid 202113 D-Series Pro - Flood Pattern - Surface Mount (2 pair)" at bounding box center [616, 428] width 321 height 12
click at [777, 407] on input "Rigid 202113 D-Series Pro - Flood Pattern - Surface Mount (2 pair)" at bounding box center [777, 407] width 1 height 1
radio input "true"
click at [465, 474] on label "None" at bounding box center [616, 472] width 321 height 12
click at [457, 467] on input "None" at bounding box center [456, 466] width 1 height 1
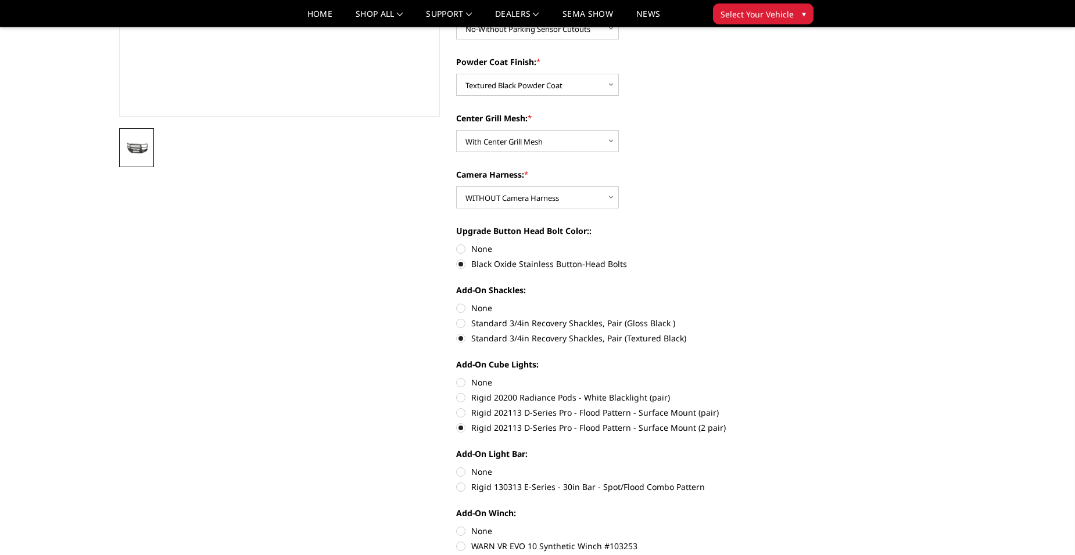
radio input "true"
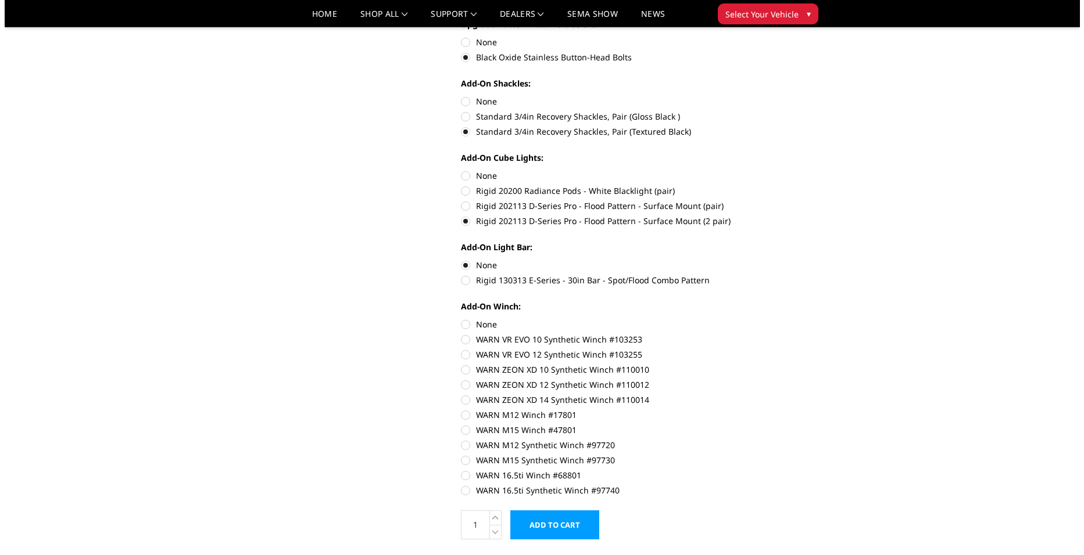
scroll to position [523, 0]
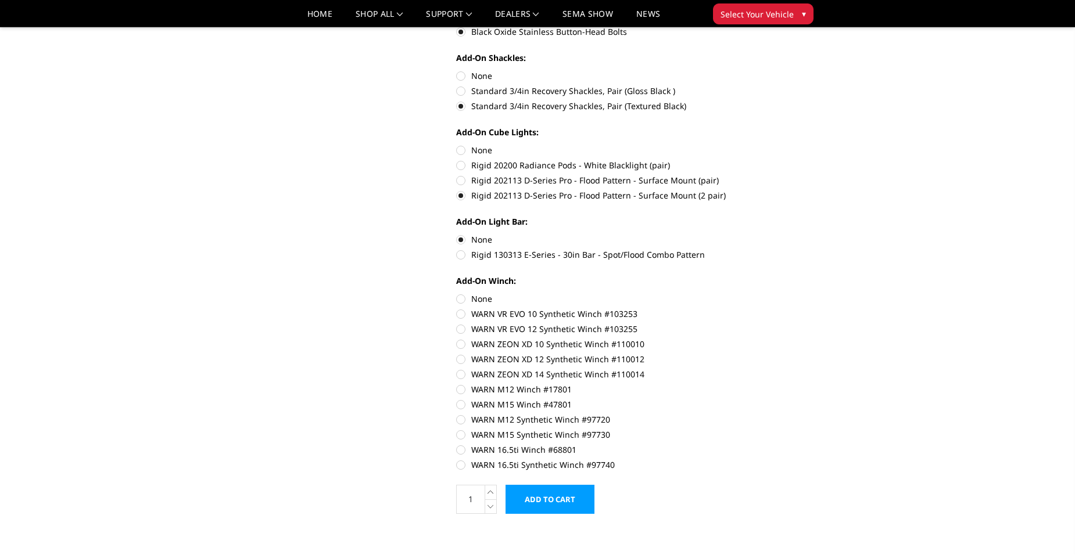
click at [462, 388] on label "WARN M12 Winch #17801" at bounding box center [616, 389] width 321 height 12
click at [777, 369] on input "WARN M12 Winch #17801" at bounding box center [777, 368] width 1 height 1
radio input "true"
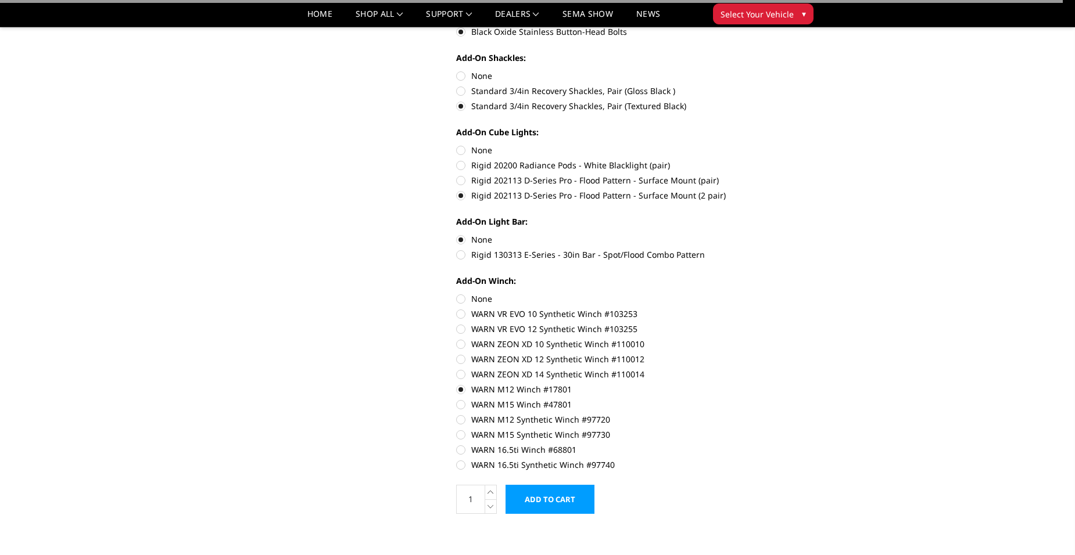
click at [536, 504] on input "Add to Cart" at bounding box center [550, 499] width 89 height 29
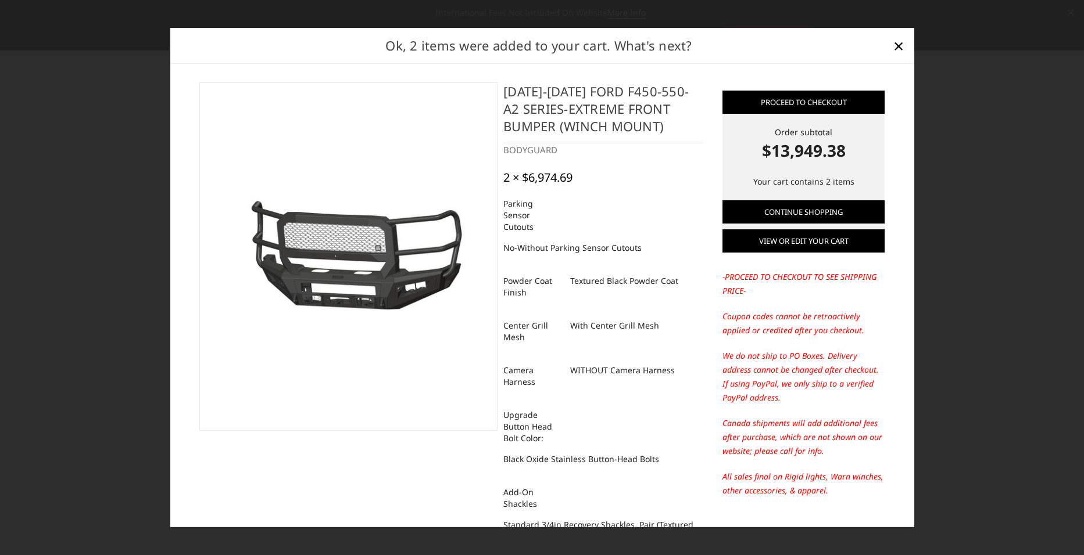
click at [766, 242] on link "View or edit your cart" at bounding box center [803, 241] width 162 height 23
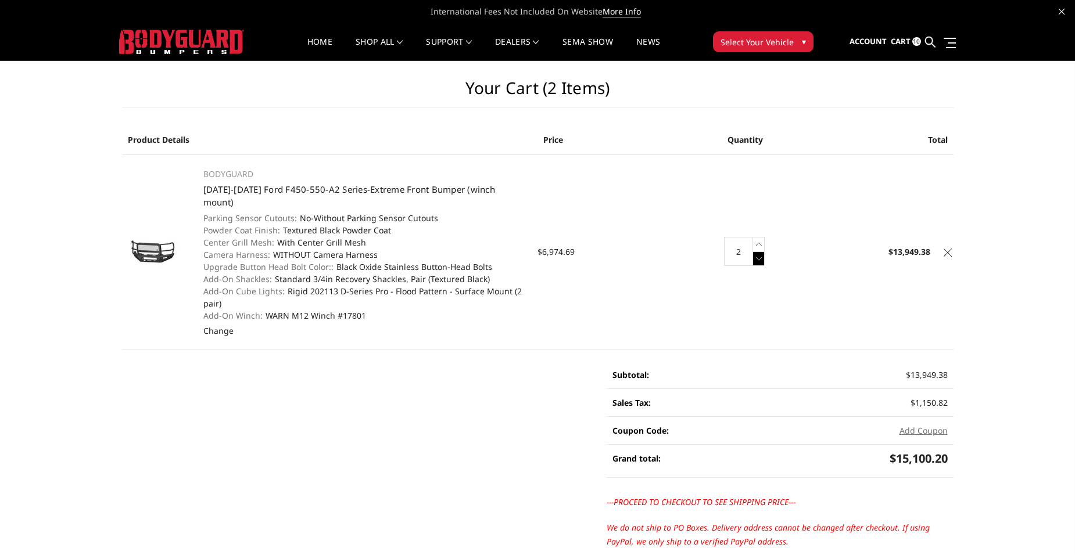
click at [758, 253] on icon at bounding box center [759, 259] width 12 height 15
